Goal: Find specific page/section: Find specific page/section

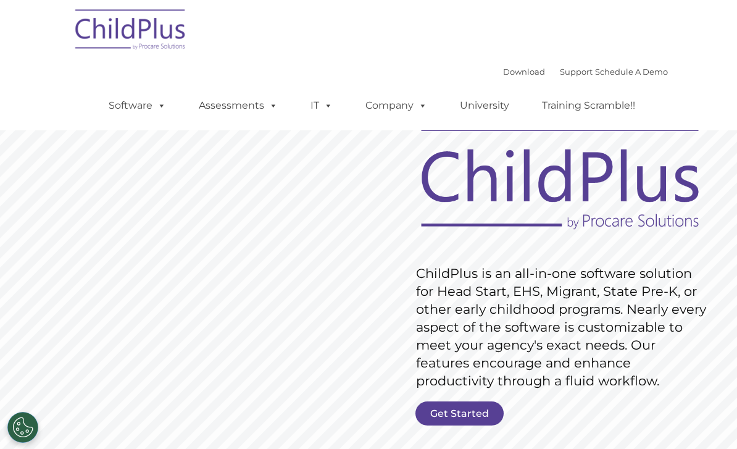
click at [241, 95] on link "Assessments" at bounding box center [238, 105] width 104 height 25
click at [103, 24] on img at bounding box center [130, 32] width 123 height 62
click at [113, 35] on img at bounding box center [130, 32] width 123 height 62
click at [110, 24] on img at bounding box center [130, 32] width 123 height 62
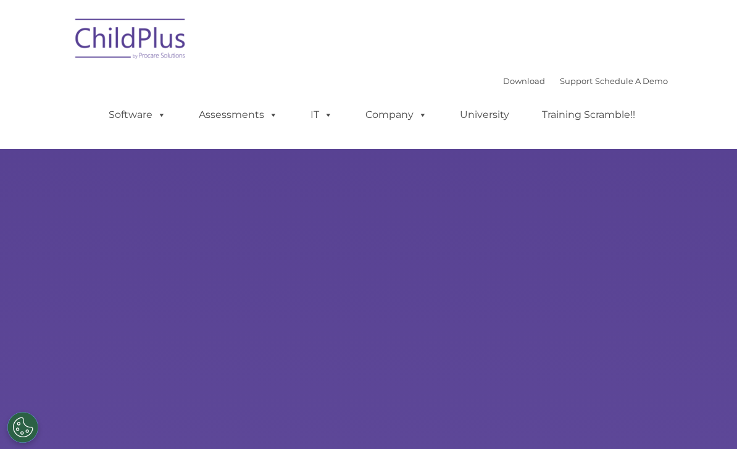
select select "MEDIUM"
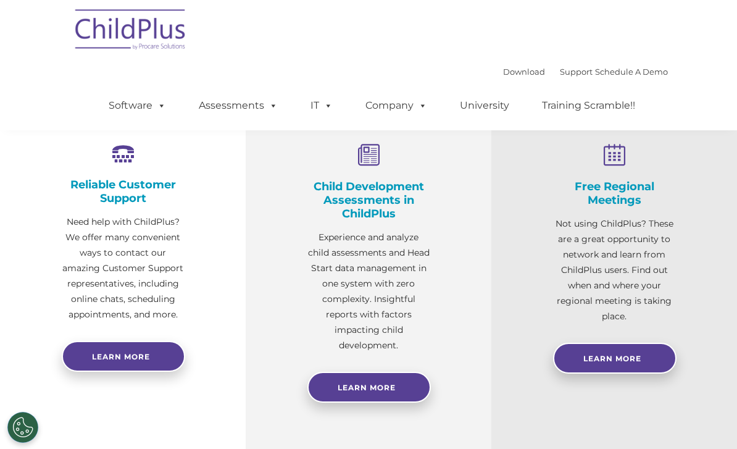
scroll to position [411, 0]
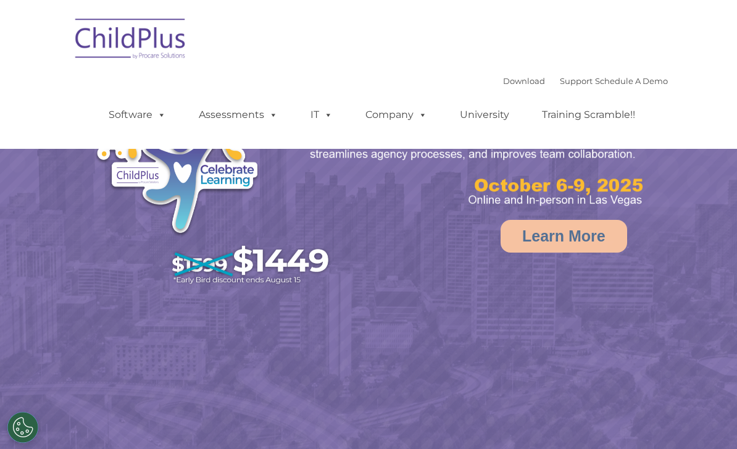
select select "MEDIUM"
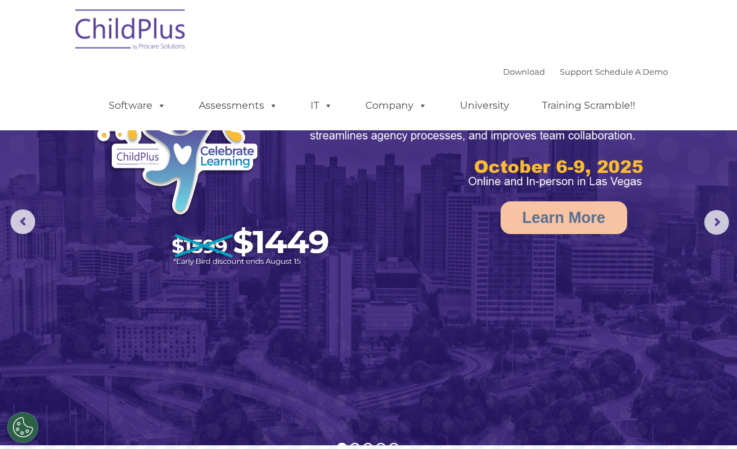
click at [712, 233] on rs-arrow at bounding box center [716, 222] width 25 height 25
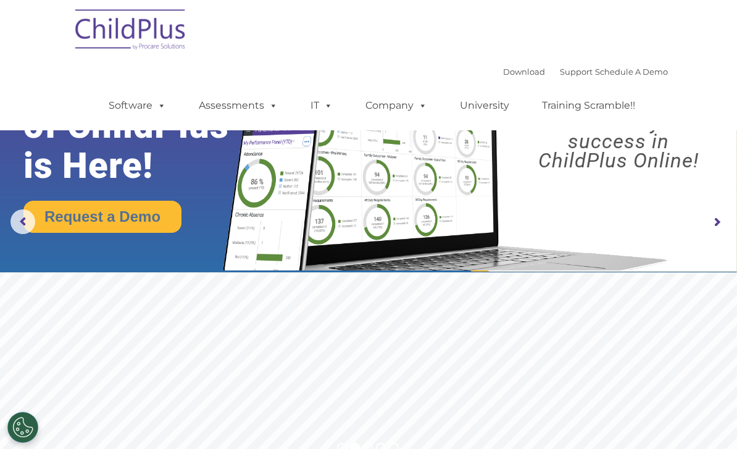
click at [714, 235] on img at bounding box center [368, 126] width 737 height 291
click at [710, 221] on rs-arrow at bounding box center [716, 222] width 25 height 25
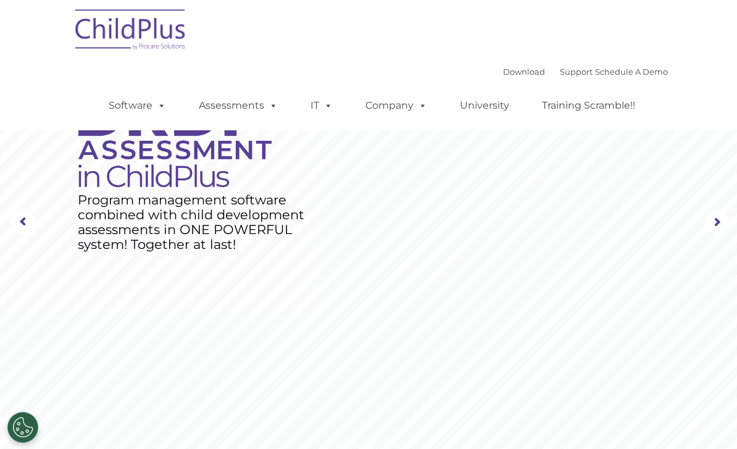
click at [721, 214] on rs-arrow at bounding box center [716, 222] width 25 height 25
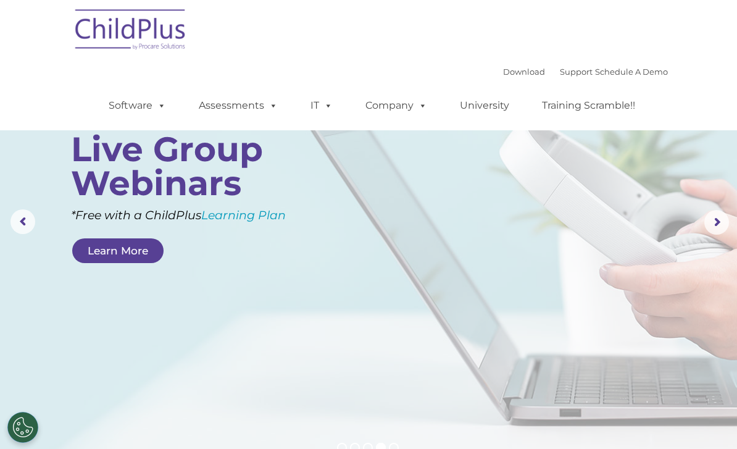
click at [151, 111] on link "Software" at bounding box center [137, 105] width 82 height 25
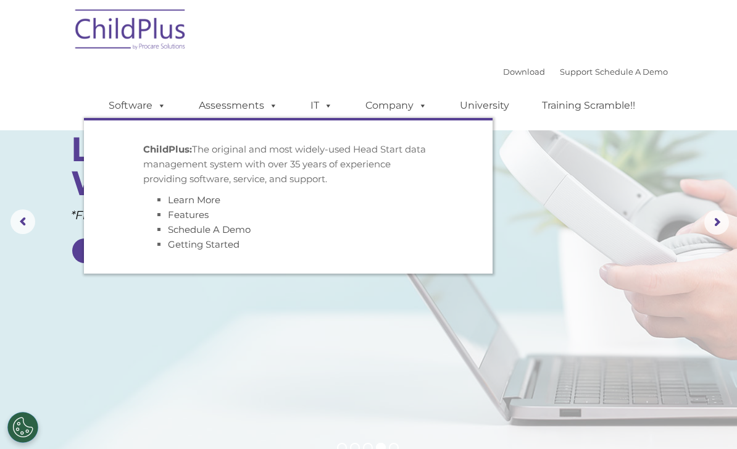
click at [131, 101] on link "Software" at bounding box center [137, 105] width 82 height 25
click at [234, 109] on link "Assessments" at bounding box center [238, 105] width 104 height 25
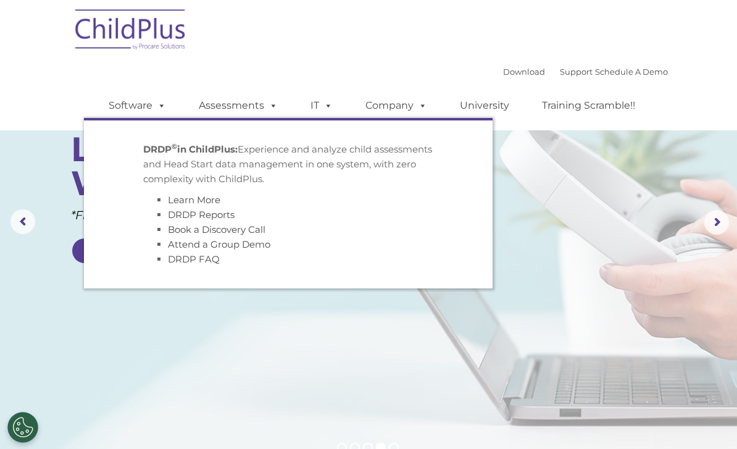
click at [264, 108] on span at bounding box center [271, 105] width 14 height 12
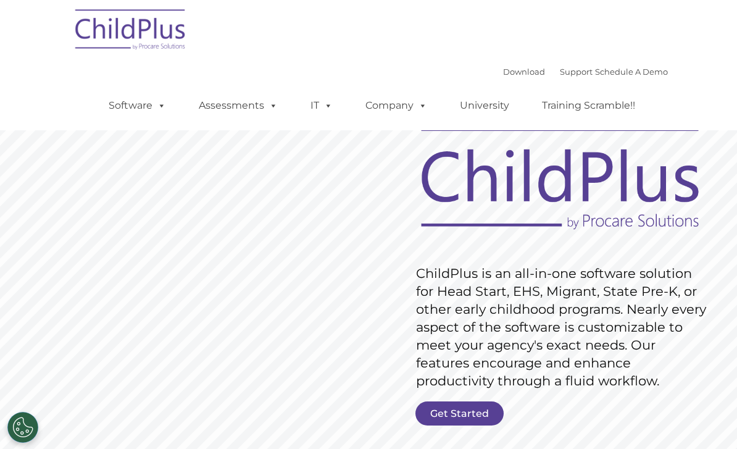
click at [262, 111] on link "Assessments" at bounding box center [238, 105] width 104 height 25
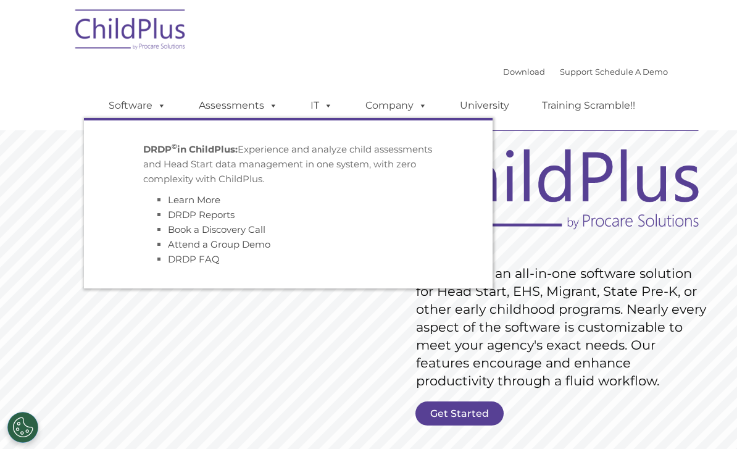
scroll to position [1, 0]
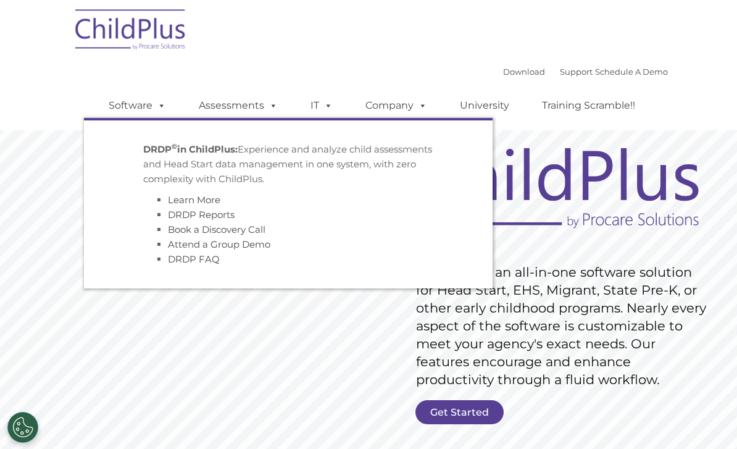
click at [325, 99] on span at bounding box center [326, 105] width 14 height 12
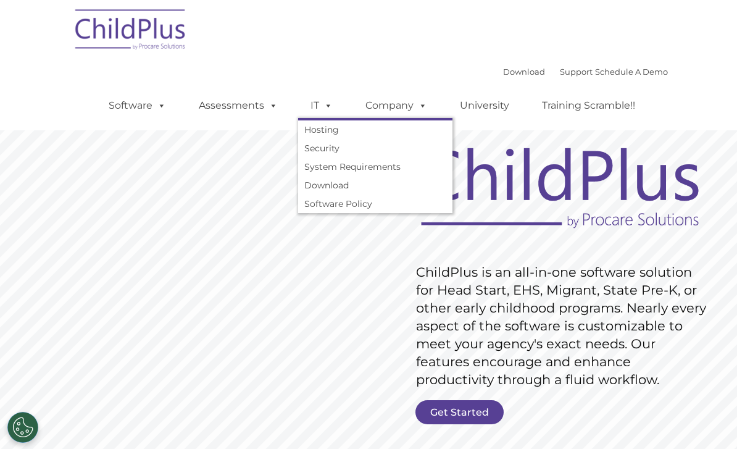
click at [396, 108] on link "Company" at bounding box center [396, 105] width 86 height 25
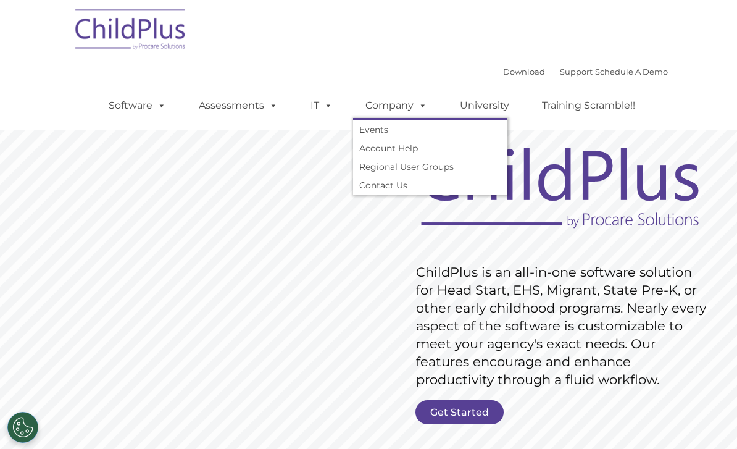
click at [370, 147] on link "Account Help" at bounding box center [430, 148] width 154 height 19
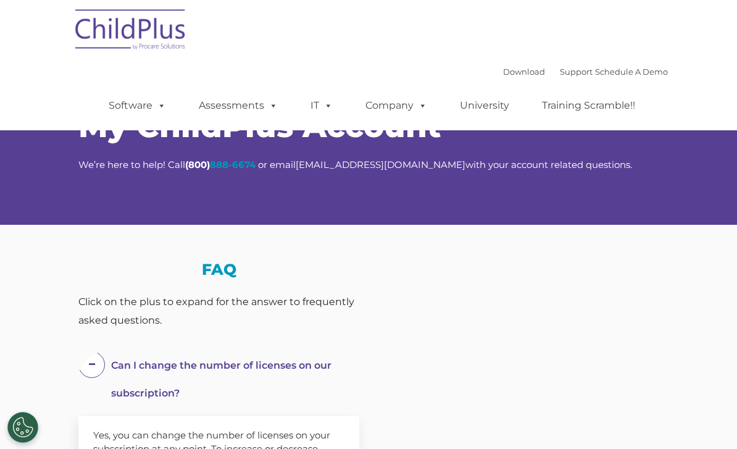
select select "MEDIUM"
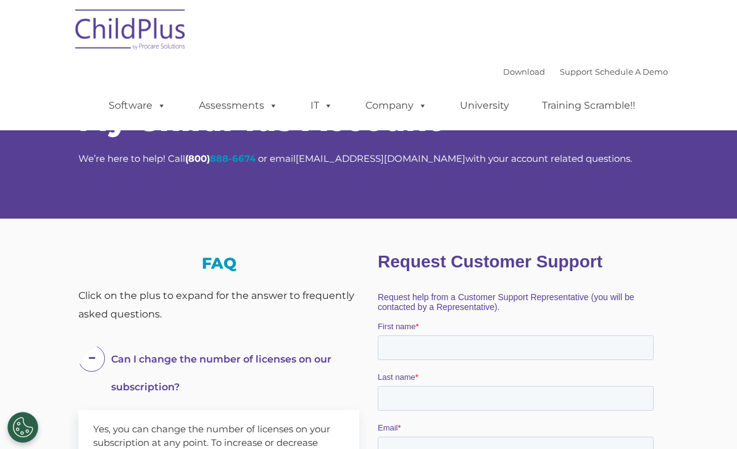
scroll to position [5, 0]
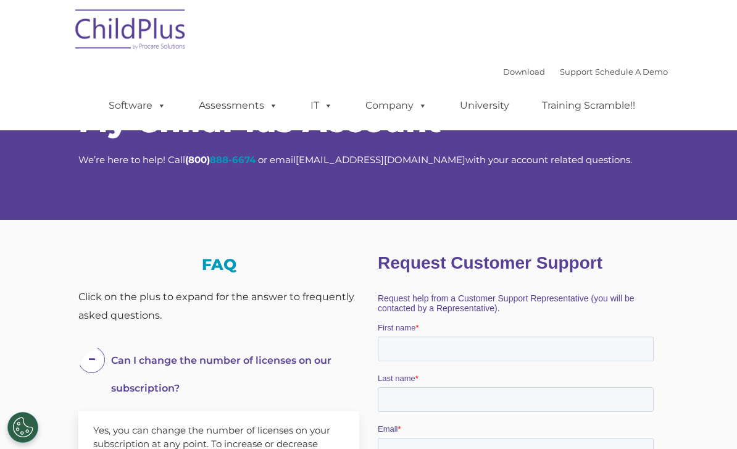
click at [415, 109] on span at bounding box center [421, 105] width 14 height 12
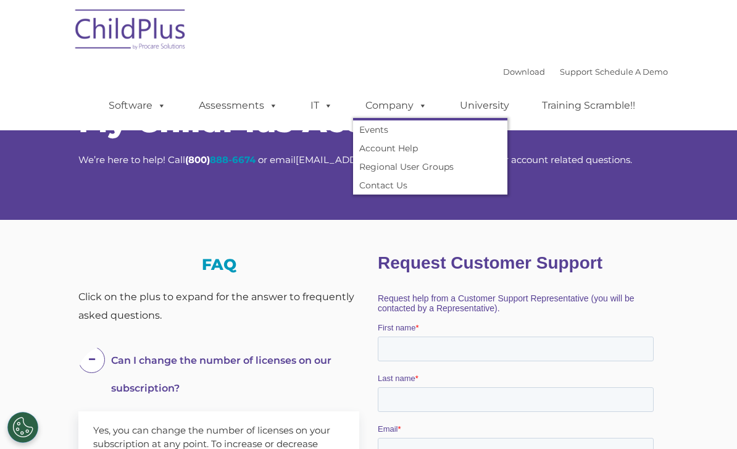
click at [540, 66] on div "Download Support | Schedule A Demo " at bounding box center [585, 71] width 165 height 19
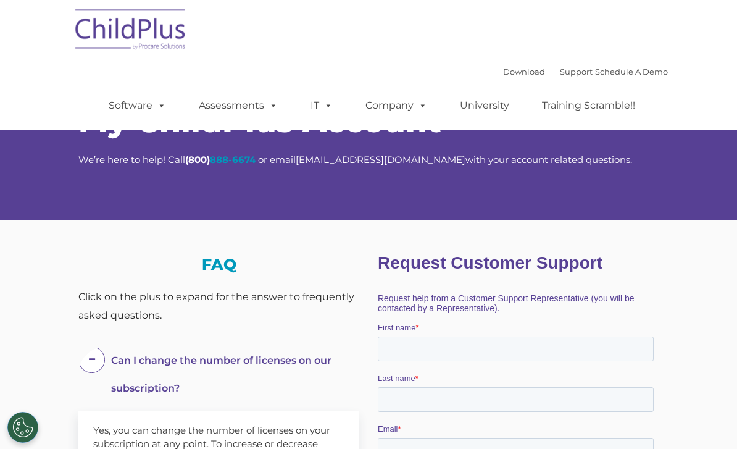
click at [507, 61] on div "Download Support | Schedule A Demo  MENU MENU Software ChildPlus: The original…" at bounding box center [368, 65] width 599 height 130
click at [560, 72] on link "Support" at bounding box center [576, 72] width 33 height 10
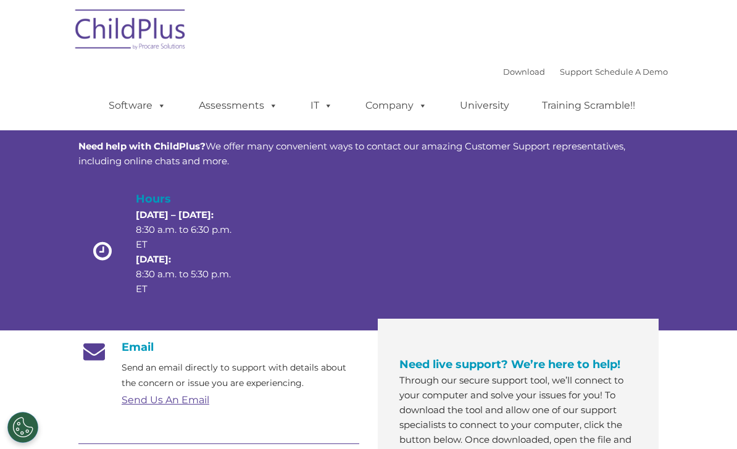
click at [504, 72] on link "Download" at bounding box center [524, 72] width 42 height 10
